Goal: Check status: Check status

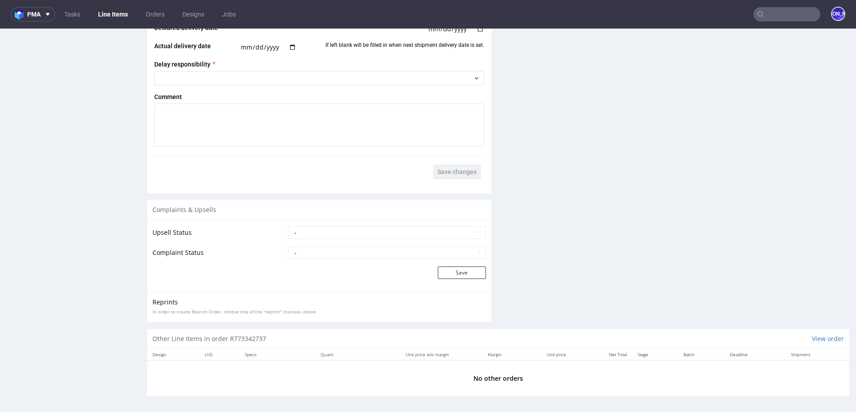
scroll to position [2, 0]
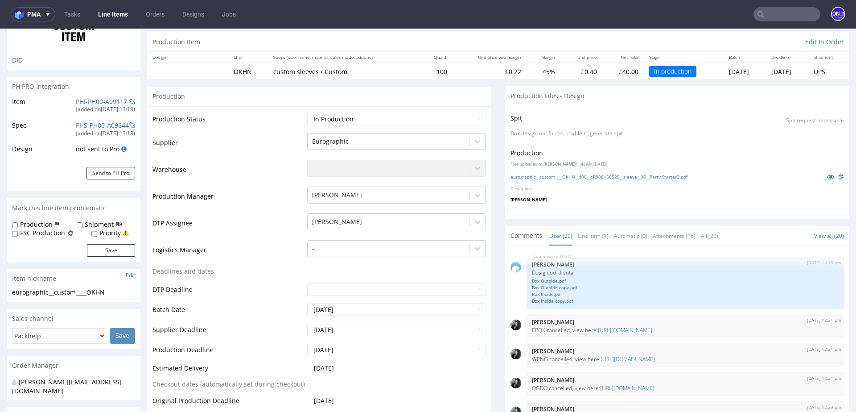
scroll to position [677, 0]
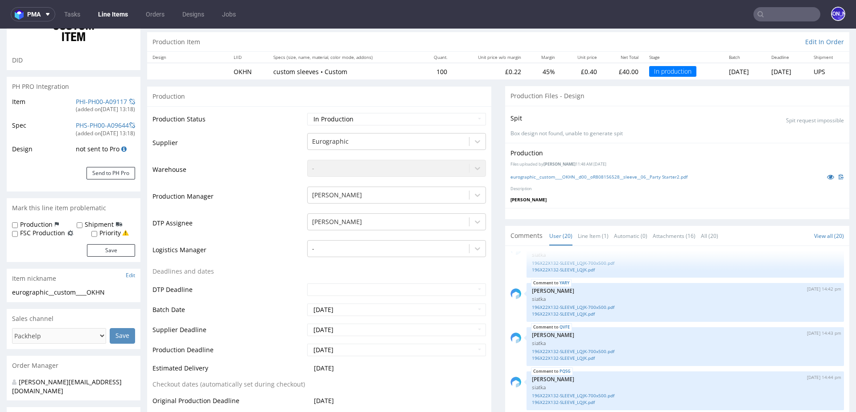
click at [112, 12] on link "Line Items" at bounding box center [113, 14] width 41 height 14
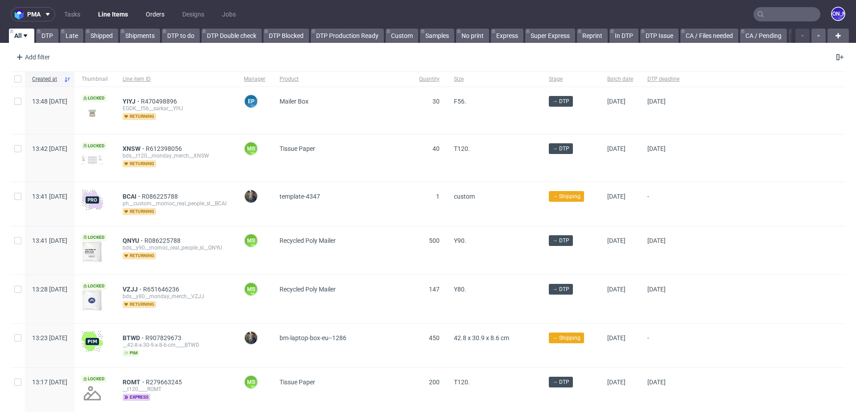
click at [155, 12] on link "Orders" at bounding box center [154, 14] width 29 height 14
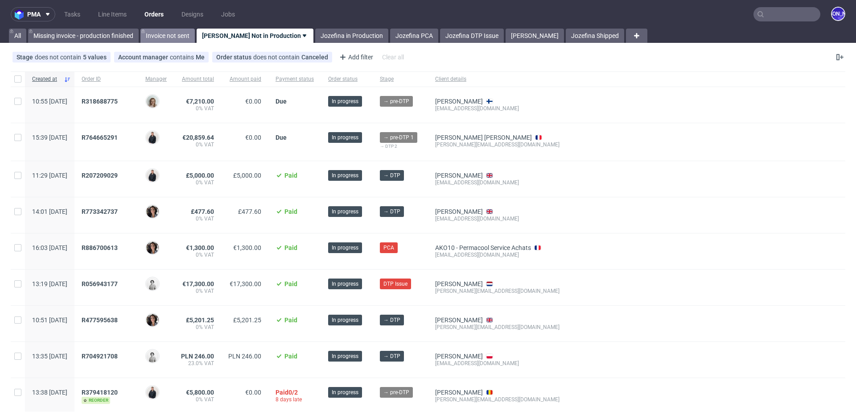
click at [161, 34] on link "Invoice not sent" at bounding box center [167, 36] width 54 height 14
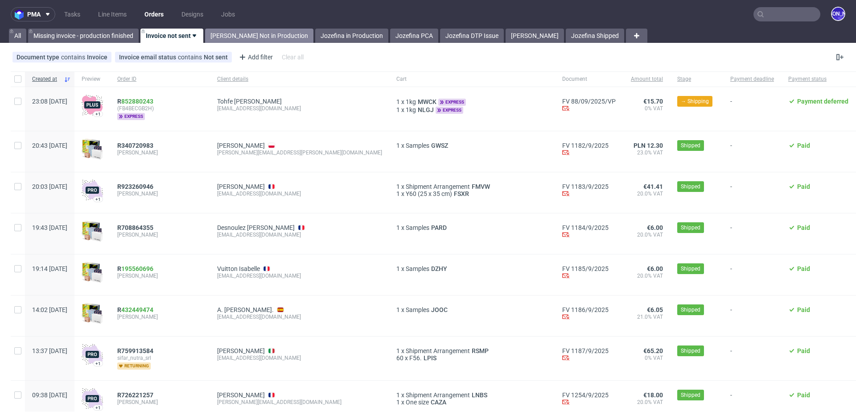
click at [229, 37] on link "Jozefina Not in Production" at bounding box center [259, 36] width 108 height 14
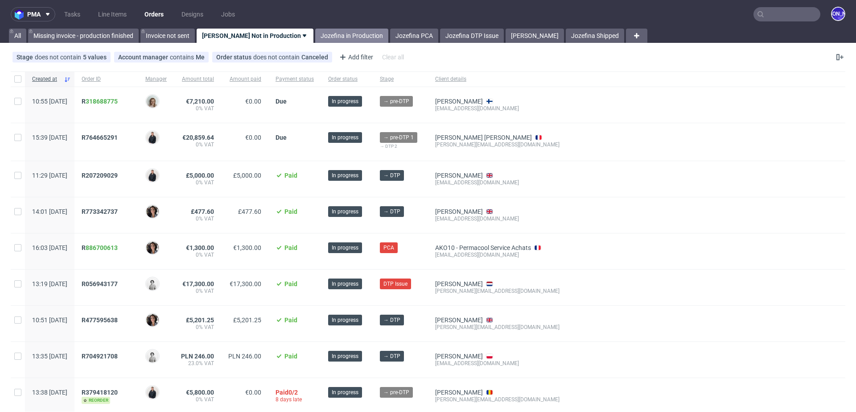
click at [343, 33] on link "Jozefina in Production" at bounding box center [351, 36] width 73 height 14
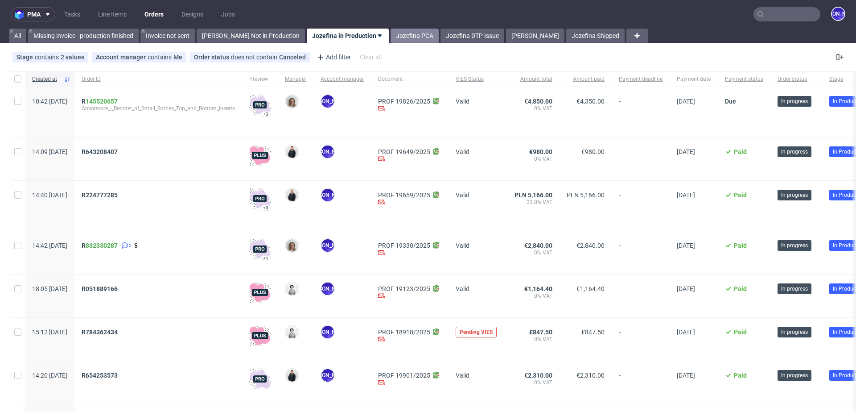
click at [391, 31] on link "Jozefina PCA" at bounding box center [415, 36] width 48 height 14
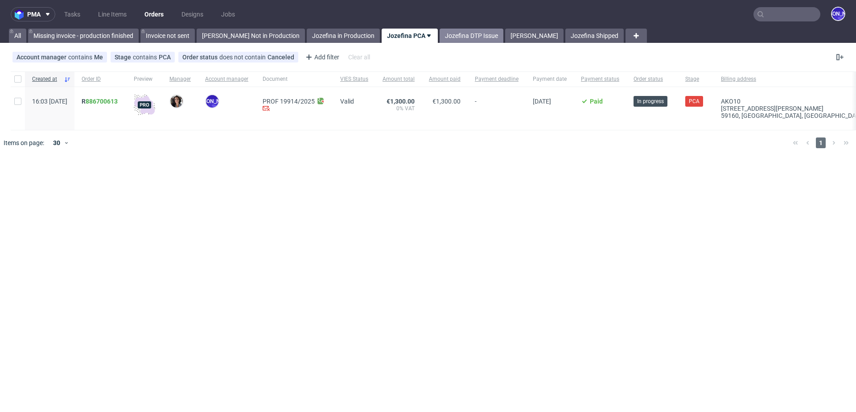
click at [455, 41] on link "Jozefina DTP Issue" at bounding box center [472, 36] width 64 height 14
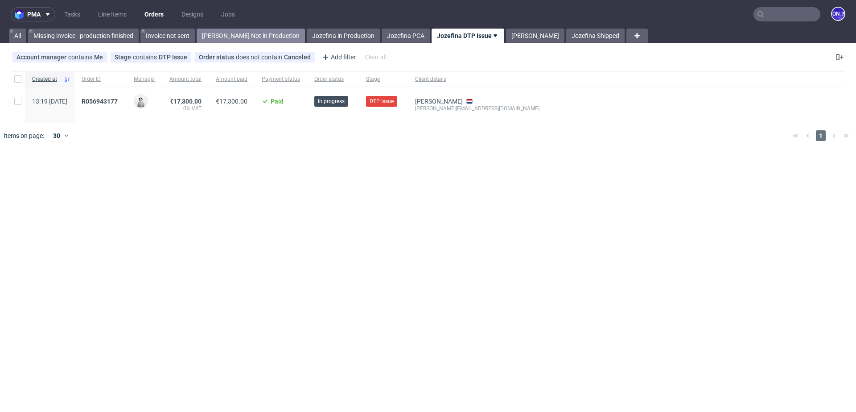
click at [266, 33] on link "Jozefina Not in Production" at bounding box center [251, 36] width 108 height 14
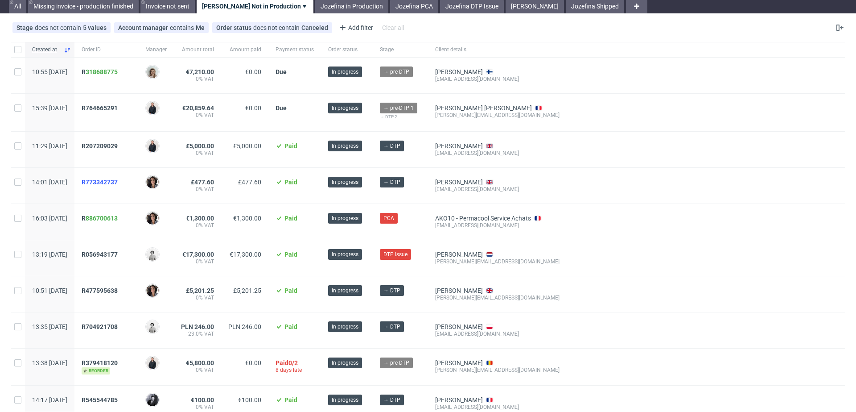
scroll to position [29, 0]
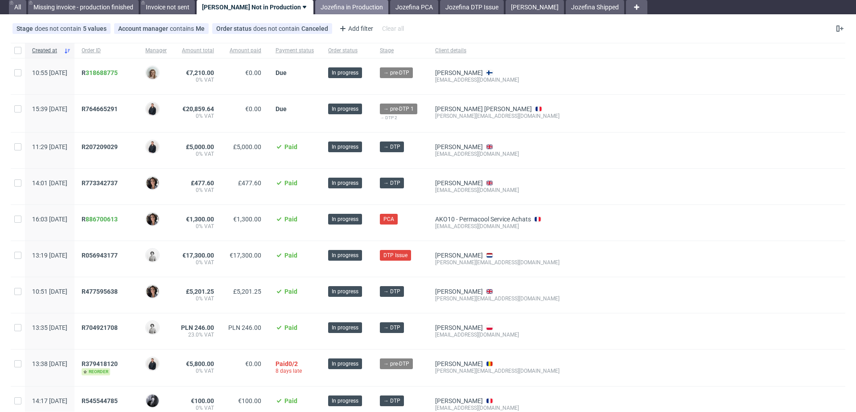
click at [324, 6] on link "Jozefina in Production" at bounding box center [351, 7] width 73 height 14
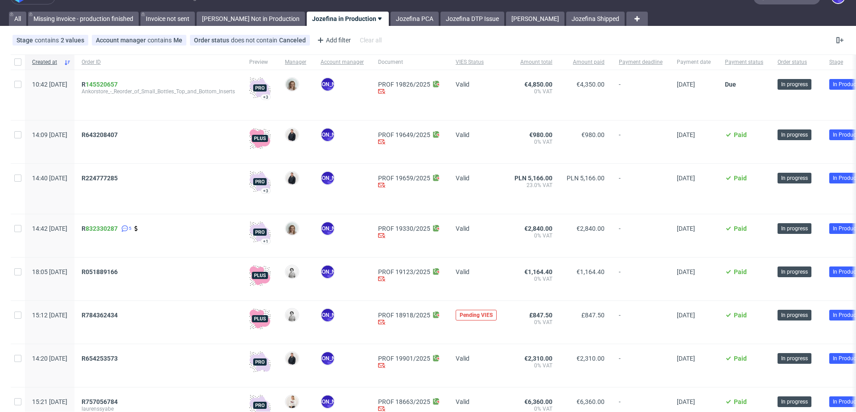
scroll to position [12, 0]
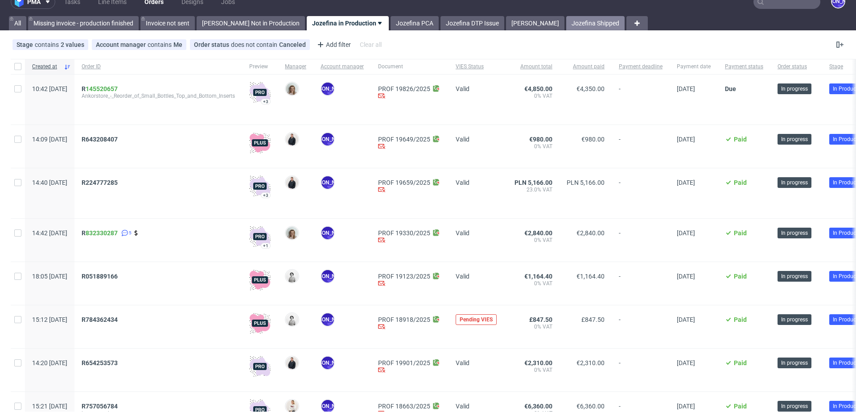
click at [567, 24] on link "Jozefina Shipped" at bounding box center [595, 23] width 58 height 14
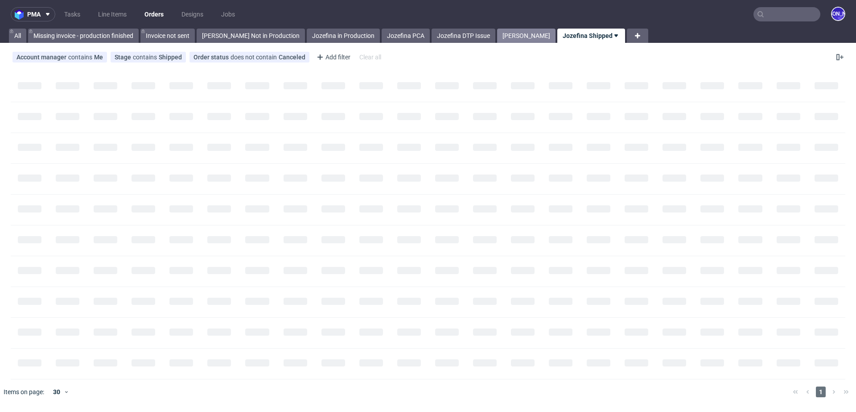
click at [497, 33] on link "Jozefina Shipping" at bounding box center [526, 36] width 58 height 14
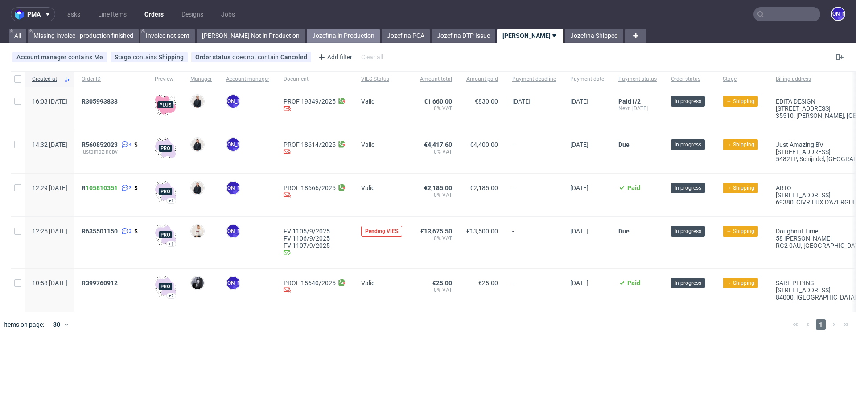
click at [328, 38] on link "Jozefina in Production" at bounding box center [343, 36] width 73 height 14
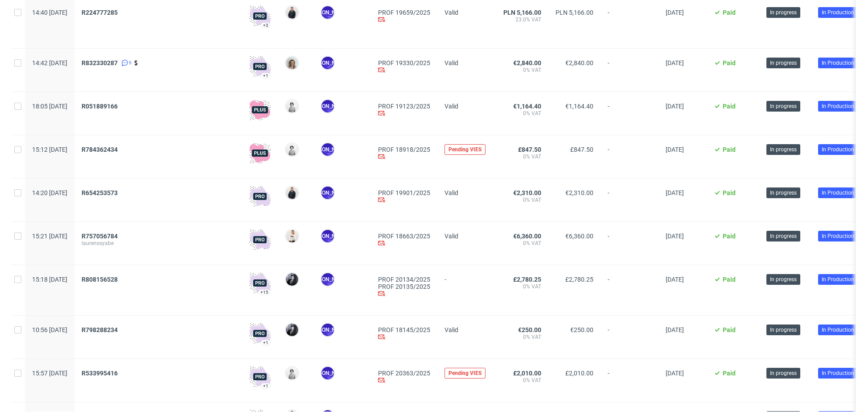
scroll to position [293, 0]
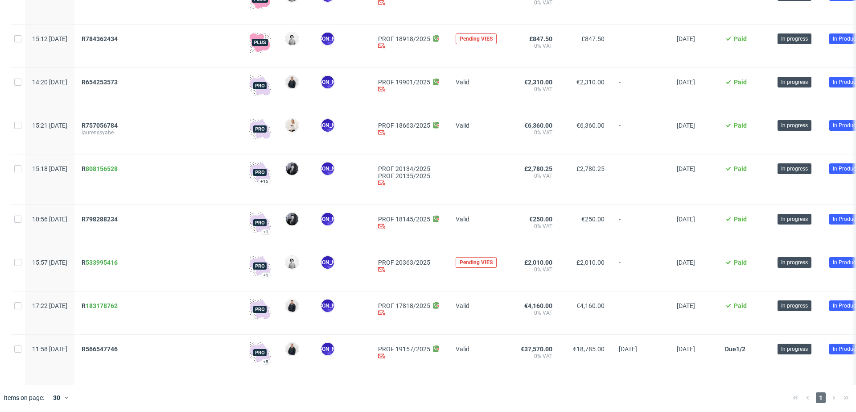
click at [825, 395] on div "1" at bounding box center [820, 397] width 63 height 11
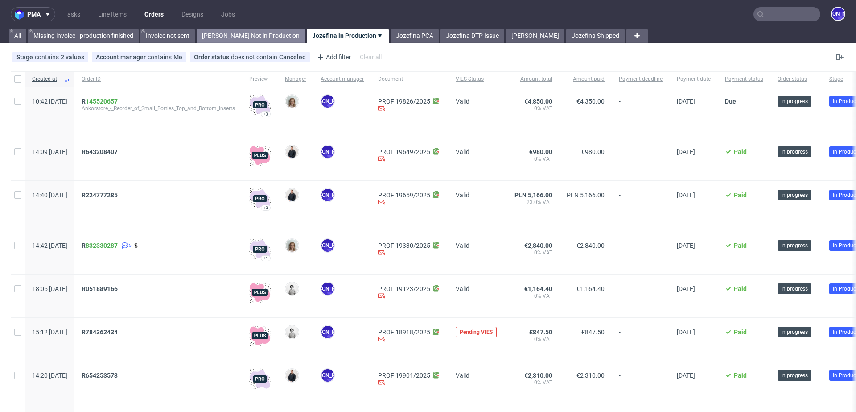
click at [248, 34] on link "Jozefina Not in Production" at bounding box center [251, 36] width 108 height 14
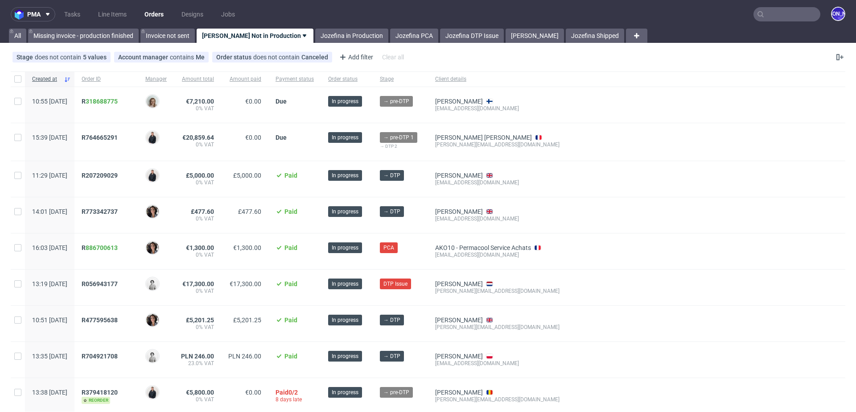
scroll to position [174, 0]
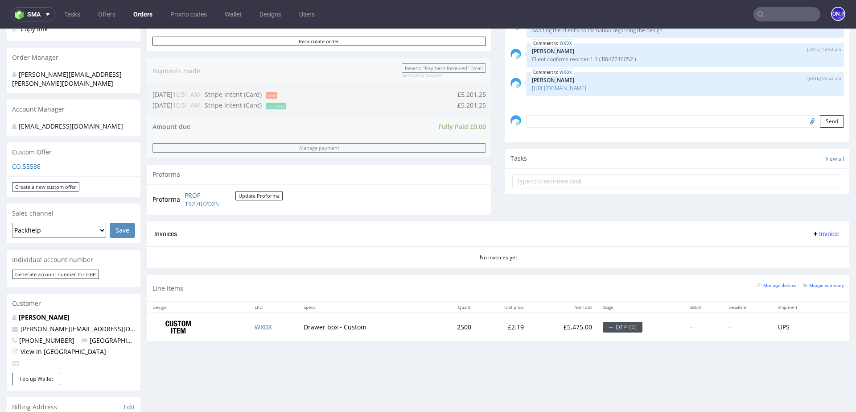
scroll to position [245, 0]
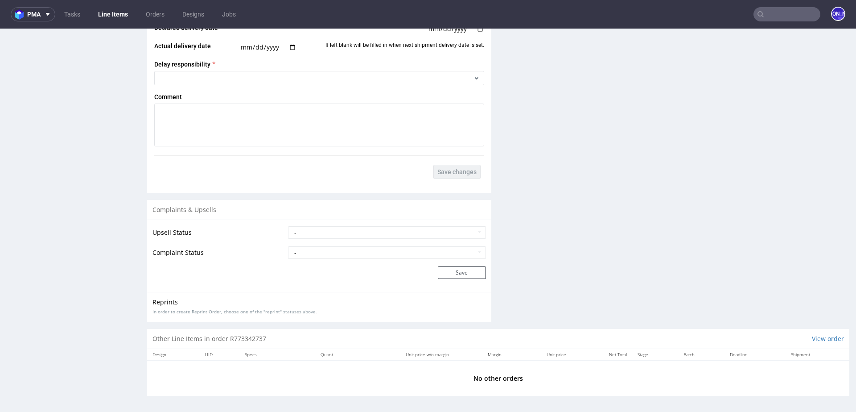
scroll to position [2, 0]
